Goal: Task Accomplishment & Management: Use online tool/utility

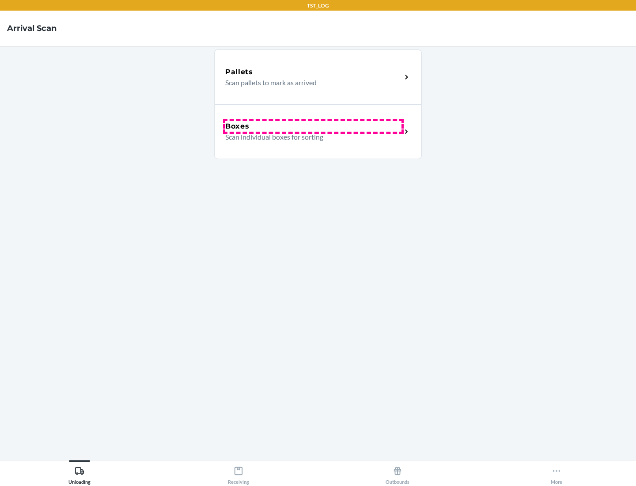
click at [313, 126] on div "Boxes" at bounding box center [313, 126] width 176 height 11
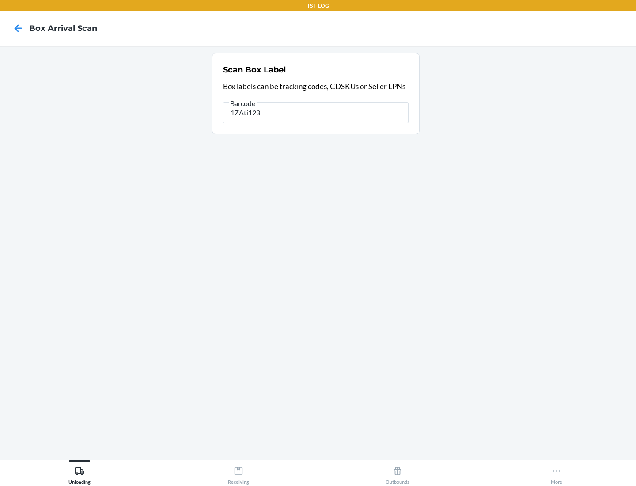
type input "1ZAti123"
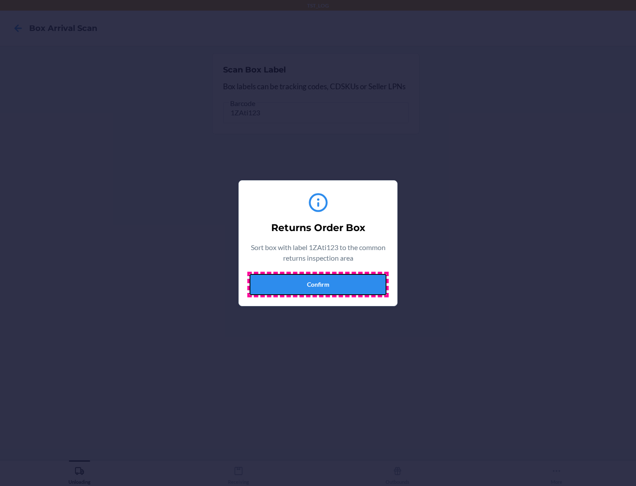
click at [318, 284] on button "Confirm" at bounding box center [318, 284] width 137 height 21
